Goal: Check status: Check status

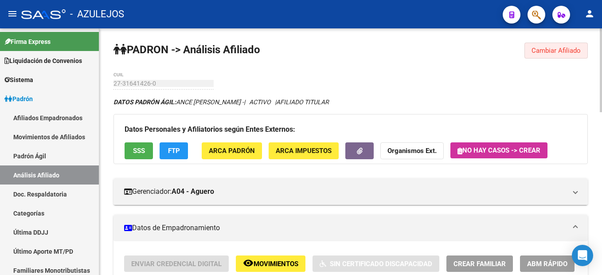
click at [563, 47] on span "Cambiar Afiliado" at bounding box center [555, 51] width 49 height 8
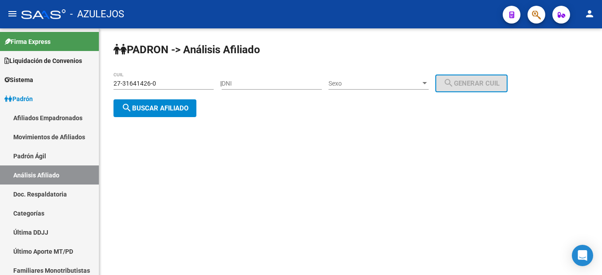
click at [263, 85] on input "DNI" at bounding box center [272, 84] width 100 height 8
paste input "26785489"
type input "26785489"
click at [365, 86] on span "Sexo" at bounding box center [374, 84] width 92 height 8
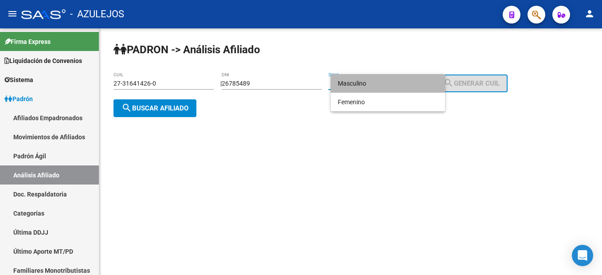
click at [357, 91] on span "Masculino" at bounding box center [388, 83] width 100 height 19
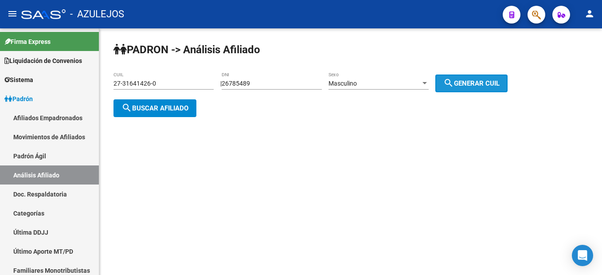
click at [489, 76] on button "search Generar CUIL" at bounding box center [471, 83] width 72 height 18
type input "20-26785489-1"
click at [476, 86] on span "search Generar CUIL" at bounding box center [471, 83] width 56 height 8
click at [168, 105] on span "search Buscar afiliado" at bounding box center [154, 108] width 67 height 8
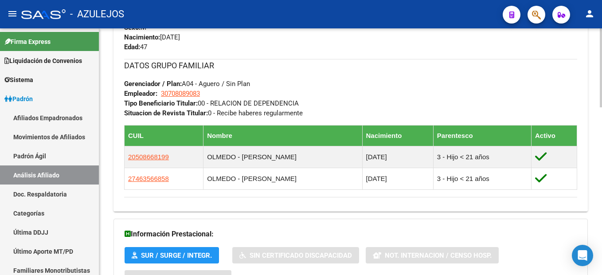
scroll to position [525, 0]
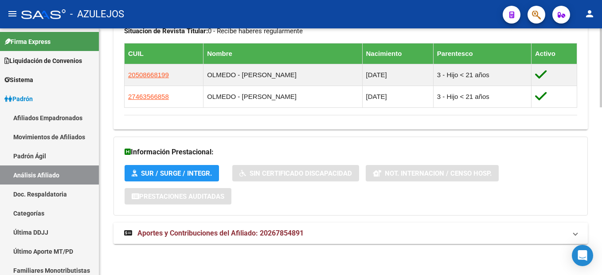
click at [287, 230] on span "Aportes y Contribuciones del Afiliado: 20267854891" at bounding box center [220, 233] width 166 height 8
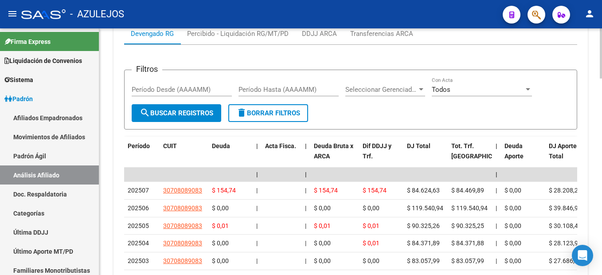
scroll to position [842, 0]
